Goal: Feedback & Contribution: Contribute content

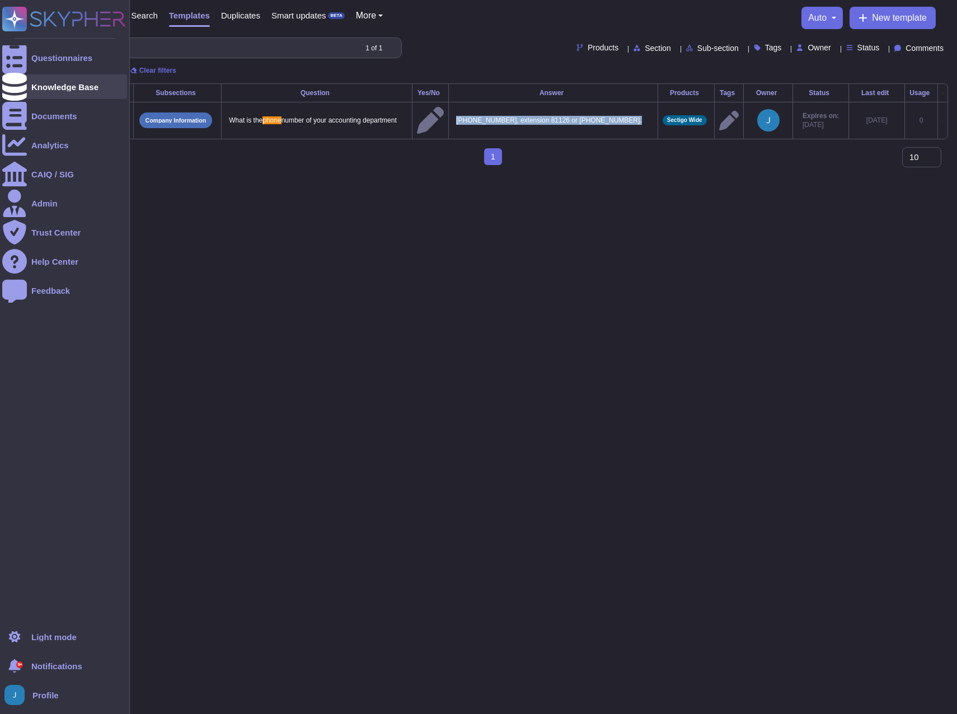
click at [65, 89] on div "Knowledge Base" at bounding box center [64, 87] width 67 height 8
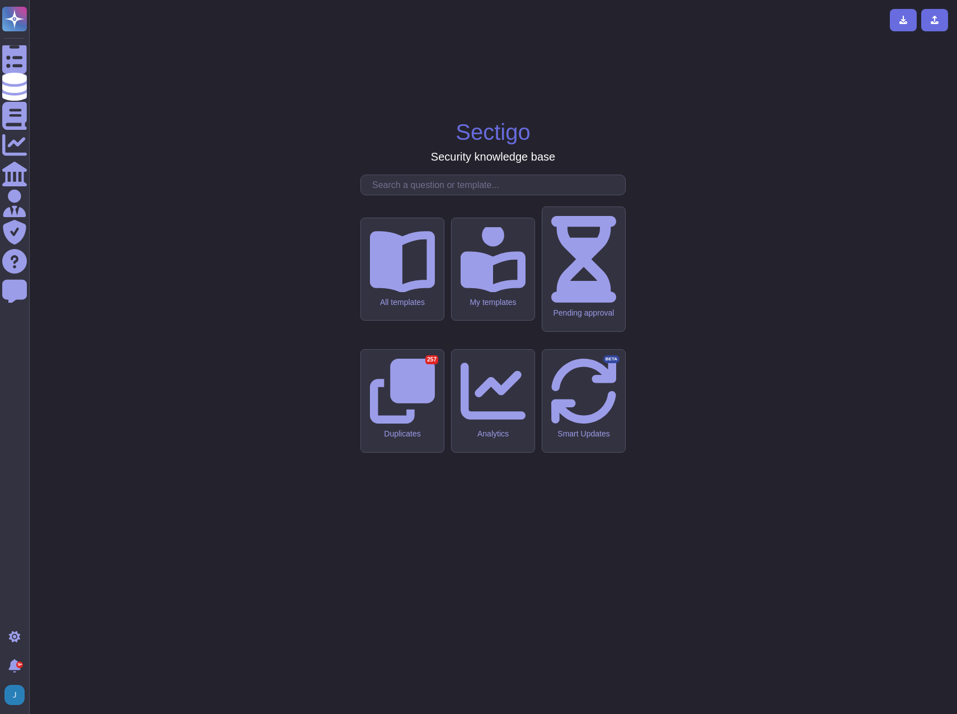
click at [418, 195] on input "text" at bounding box center [496, 185] width 259 height 20
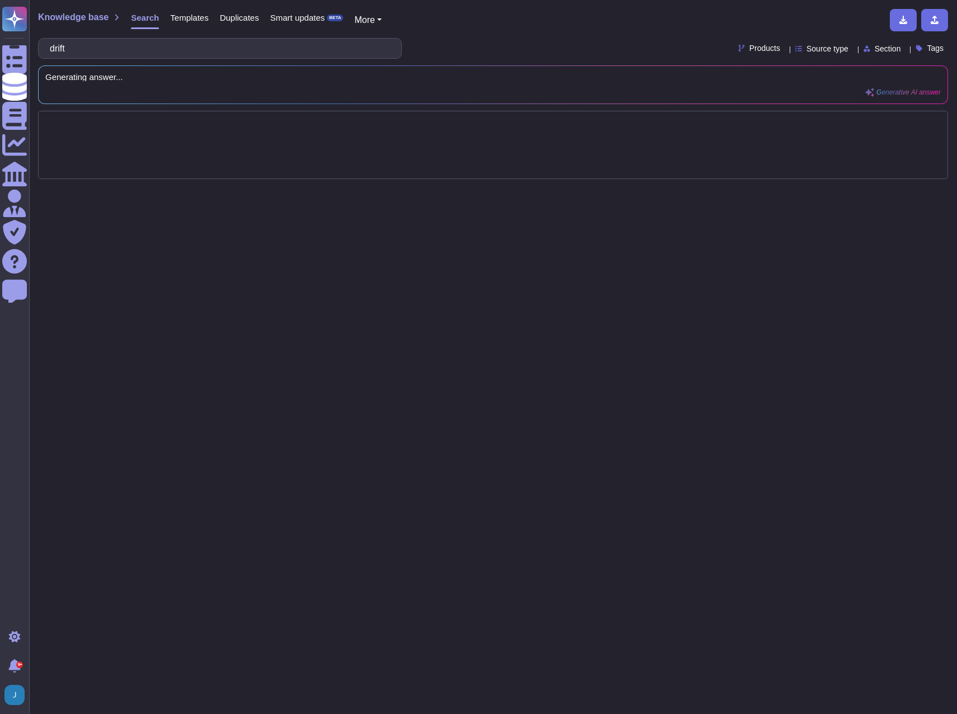
type input "drift"
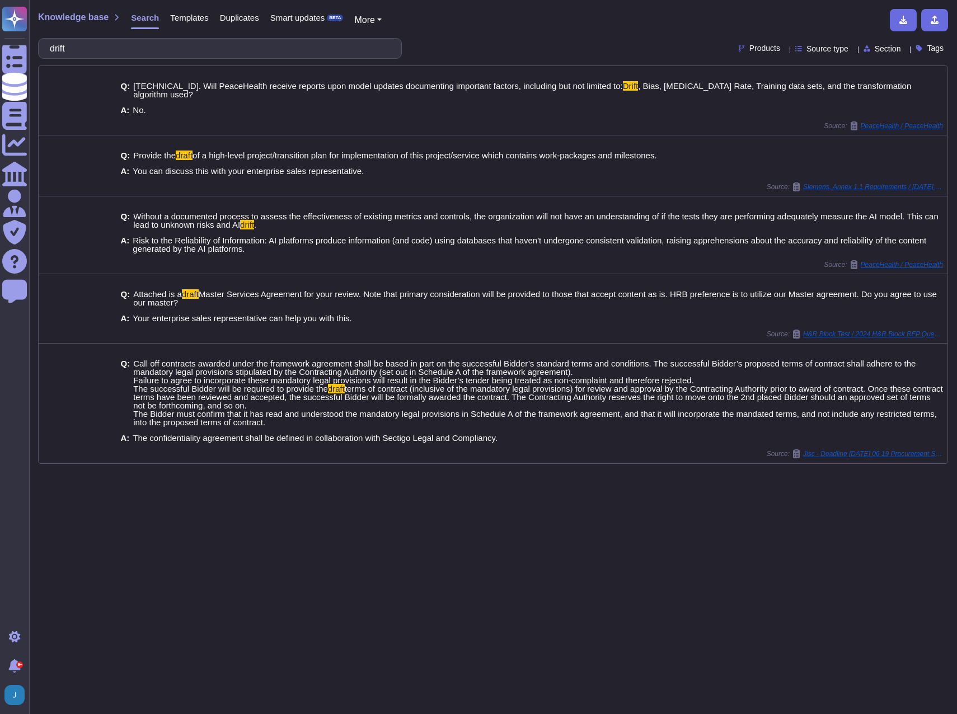
click at [72, 25] on div "Knowledge base Search Templates Duplicates Smart updates BETA More" at bounding box center [489, 20] width 902 height 22
click at [81, 6] on div "Knowledge base Search Templates Duplicates Smart updates BETA More drift Produc…" at bounding box center [493, 357] width 928 height 714
click at [74, 17] on span "Knowledge base" at bounding box center [73, 17] width 71 height 9
click at [172, 15] on span "Templates" at bounding box center [189, 17] width 38 height 8
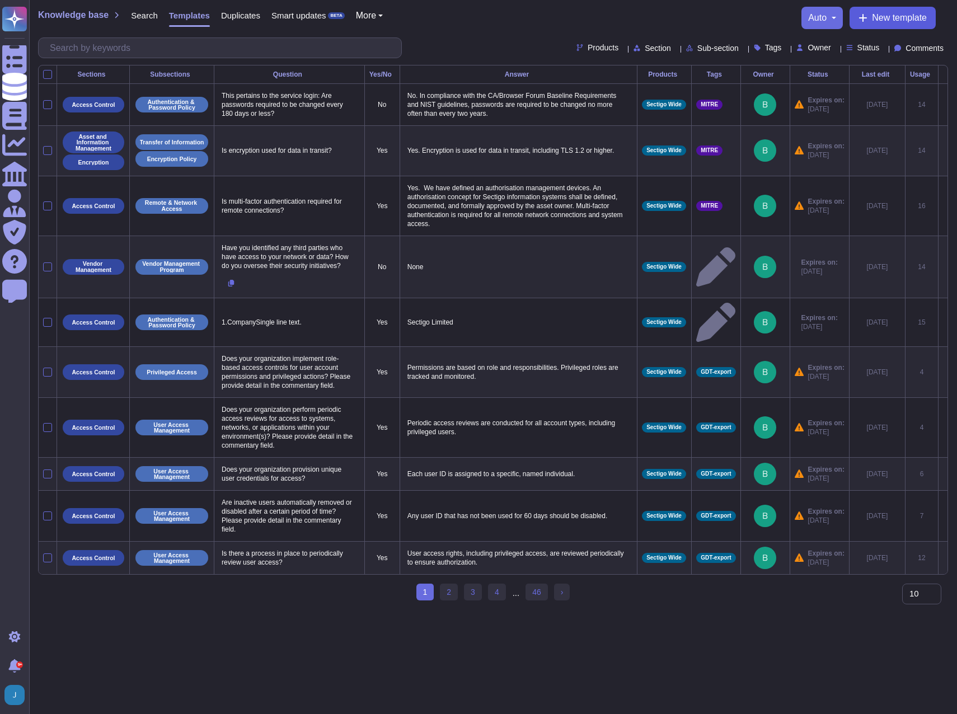
click at [882, 21] on span "New template" at bounding box center [899, 17] width 55 height 9
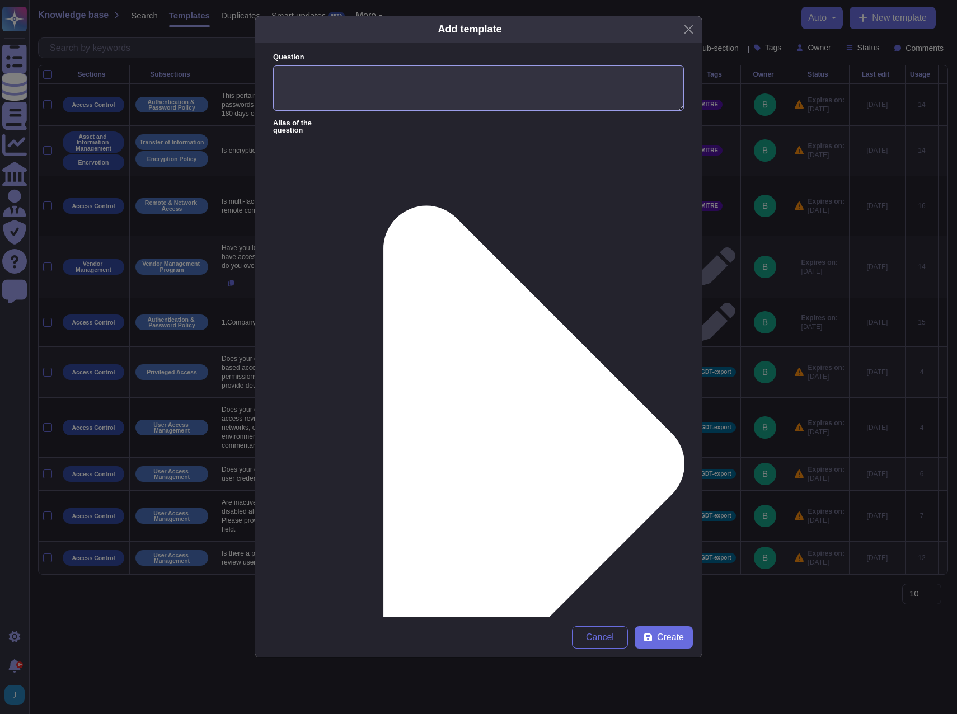
click at [498, 76] on textarea "Question" at bounding box center [478, 88] width 411 height 46
click at [308, 71] on textarea "Question" at bounding box center [478, 88] width 411 height 46
paste textarea "• Can you confirm that Q2 tokens or credentials were not exposed, exfiltrated, …"
click at [297, 72] on textarea "• Can you confirm that Q2 tokens or credentials were not exposed, exfiltrated, …" at bounding box center [478, 88] width 411 height 46
type textarea "Can you confirm that Q2 tokens or credentials were not exposed, exfiltrated, or…"
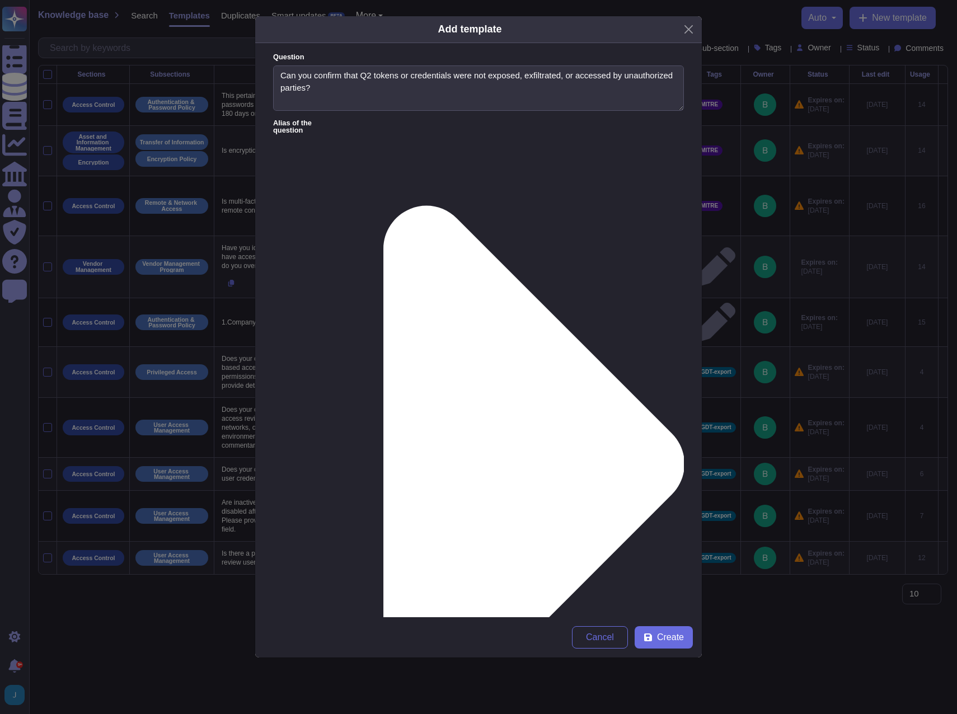
click at [324, 132] on form "Question Can you confirm that Q2 tokens or credentials were not exposed, exfilt…" at bounding box center [478, 330] width 447 height 574
paste textarea "Indeed, we are aware of this breach, and we are not using Drift in our environm…"
type textarea "Indeed, we are aware of this breach, and we are not using Drift in our environm…"
click at [659, 633] on span "Create" at bounding box center [670, 637] width 27 height 9
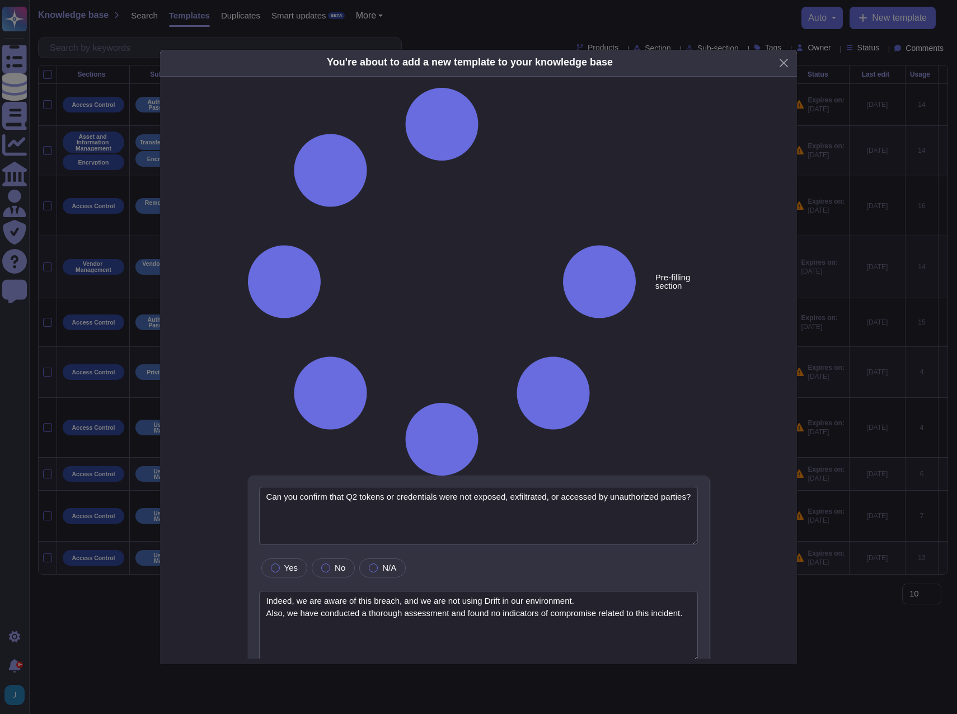
type textarea "Can you confirm that Q2 tokens or credentials were not exposed, exfiltrated, or…"
type textarea "Indeed, we are aware of this breach, and we are not using Drift in our environm…"
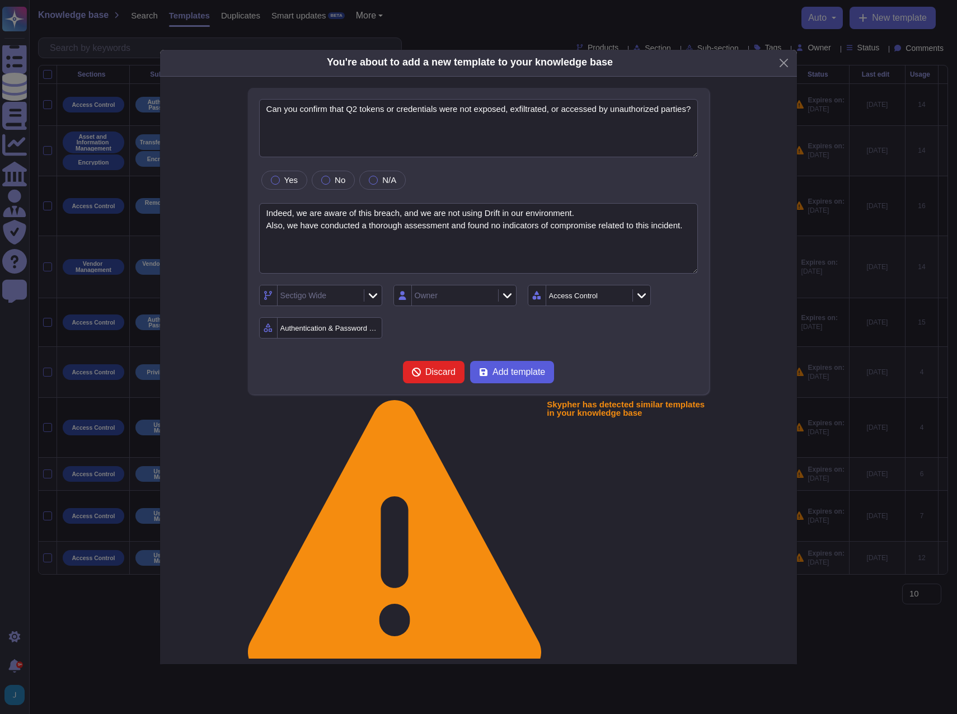
click at [493, 377] on span "Add template" at bounding box center [519, 372] width 53 height 9
